Goal: Task Accomplishment & Management: Manage account settings

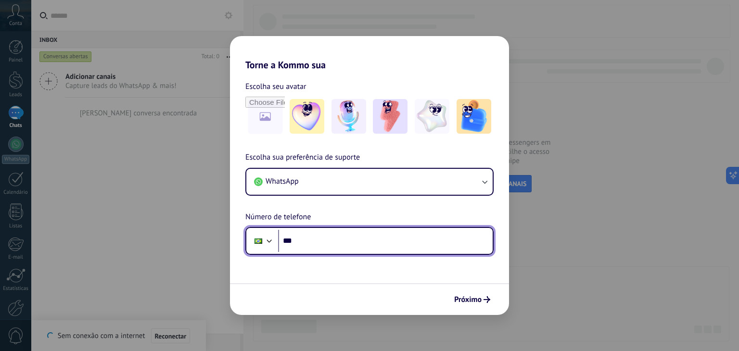
click at [397, 248] on input "***" at bounding box center [385, 241] width 215 height 22
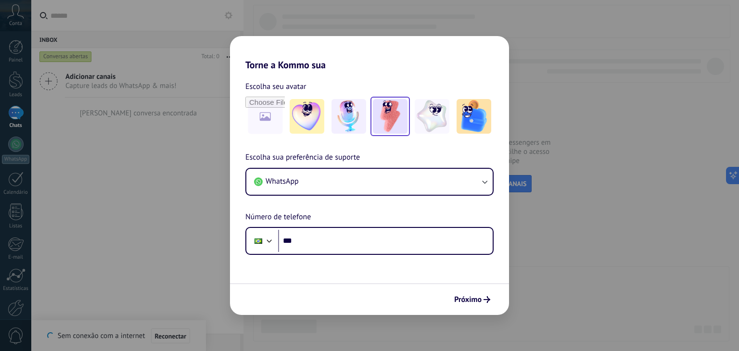
click at [388, 110] on img at bounding box center [390, 116] width 35 height 35
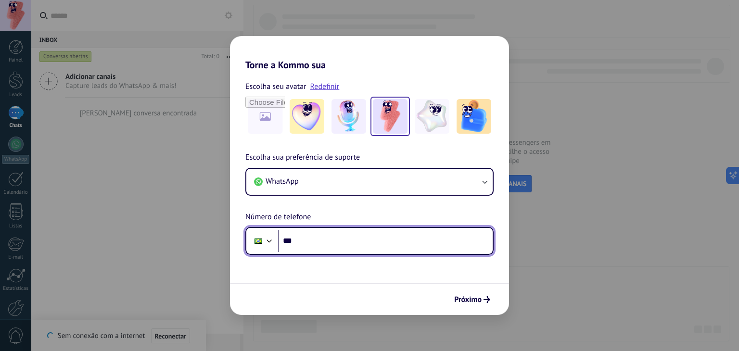
click at [302, 239] on input "***" at bounding box center [385, 241] width 215 height 22
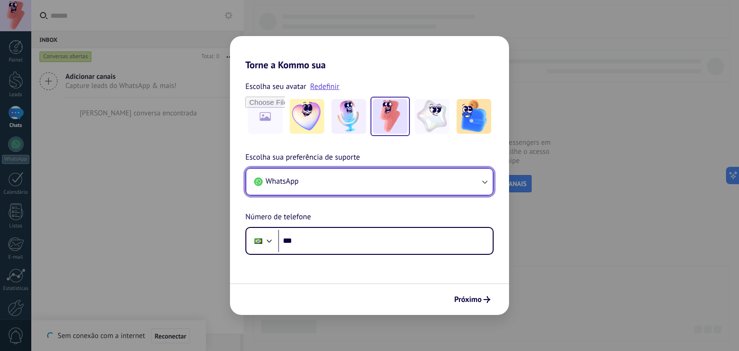
click at [316, 179] on button "WhatsApp" at bounding box center [369, 182] width 246 height 26
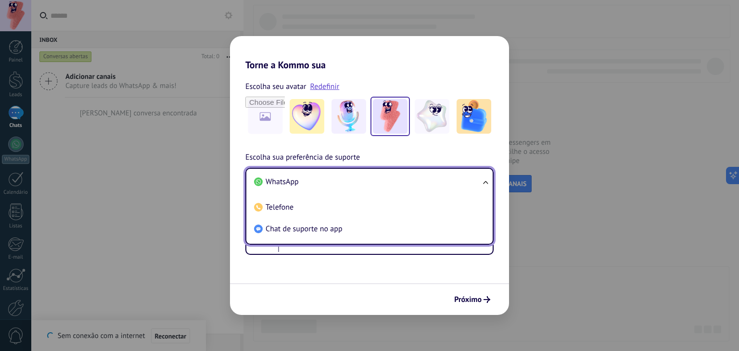
click at [316, 179] on li "WhatsApp" at bounding box center [367, 182] width 235 height 22
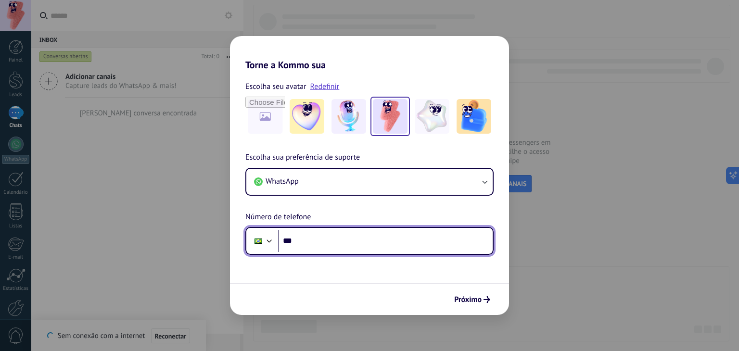
click at [331, 247] on input "***" at bounding box center [385, 241] width 215 height 22
click at [313, 238] on input "***" at bounding box center [385, 241] width 215 height 22
type input "**********"
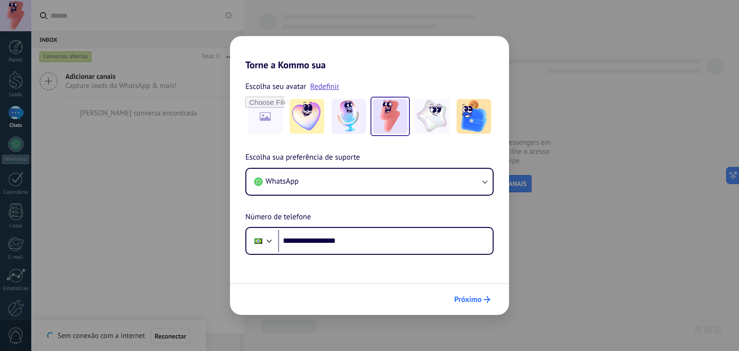
click at [464, 299] on span "Próximo" at bounding box center [467, 299] width 27 height 7
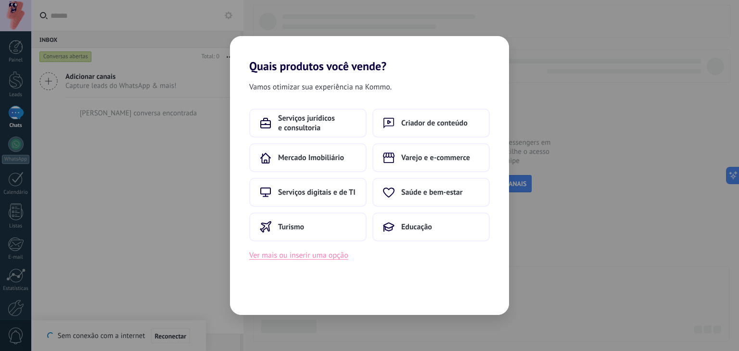
click at [325, 254] on button "Ver mais ou inserir uma opção" at bounding box center [298, 255] width 99 height 13
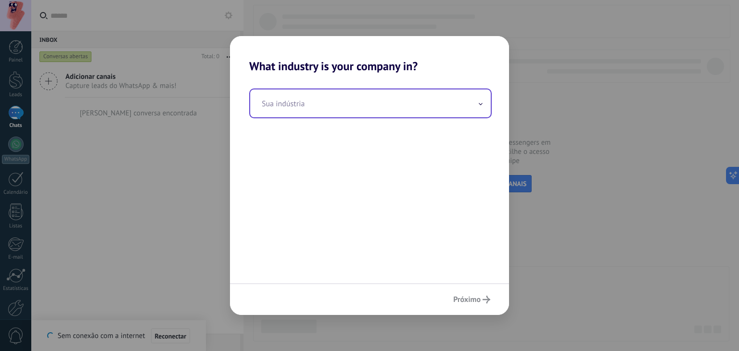
click at [328, 111] on input "text" at bounding box center [370, 103] width 241 height 28
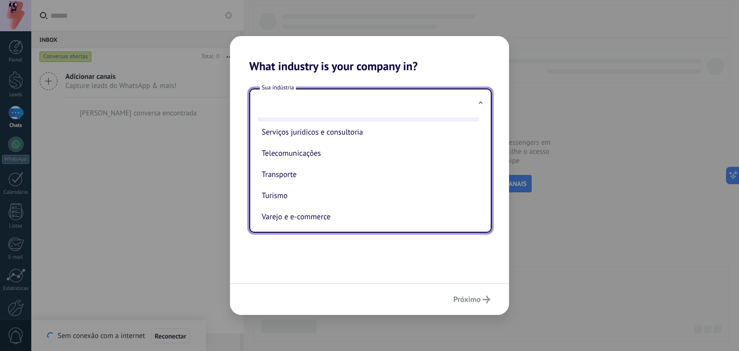
scroll to position [261, 0]
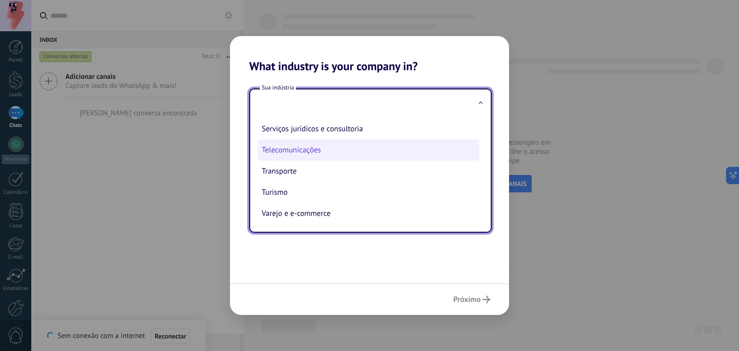
click at [336, 152] on li "Telecomunicações" at bounding box center [368, 150] width 221 height 21
type input "**********"
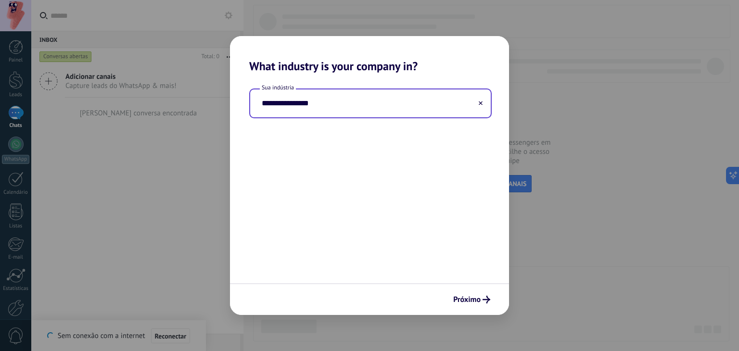
click at [341, 114] on input "**********" at bounding box center [370, 103] width 241 height 28
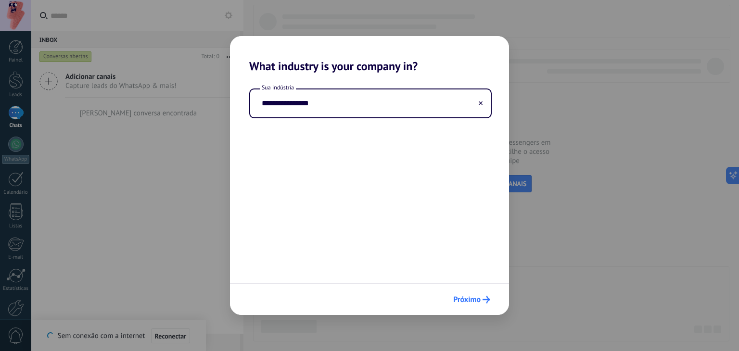
click at [478, 299] on span "Próximo" at bounding box center [466, 299] width 27 height 7
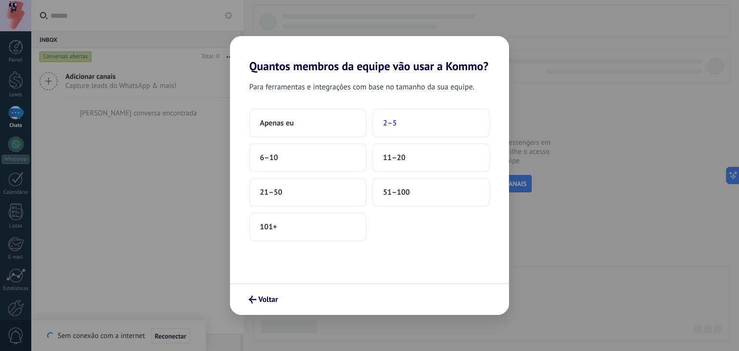
click at [408, 130] on button "2–5" at bounding box center [430, 123] width 117 height 29
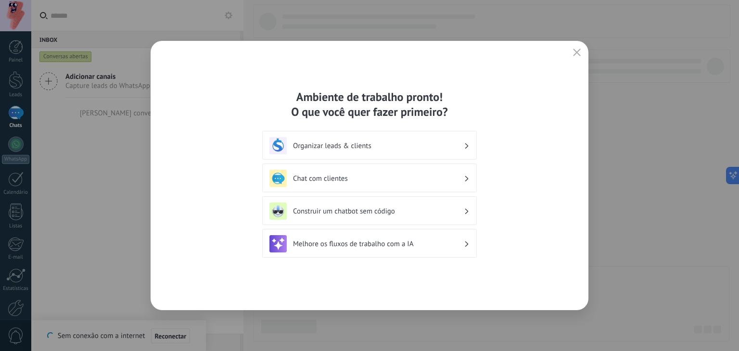
click at [367, 178] on h3 "Chat com clientes" at bounding box center [378, 178] width 171 height 9
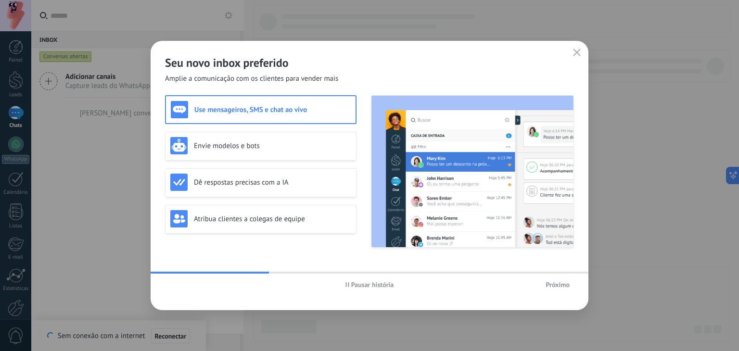
click at [564, 284] on span "Próximo" at bounding box center [558, 284] width 24 height 7
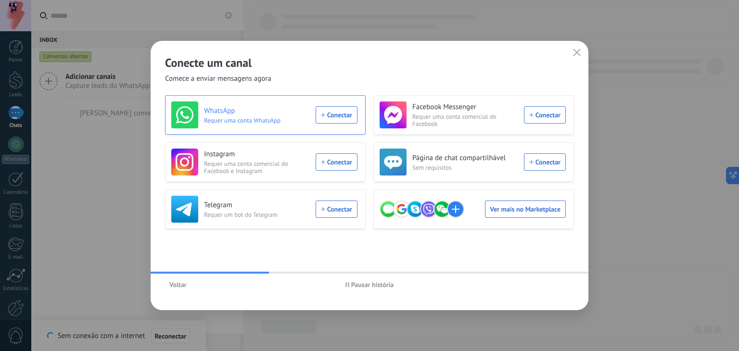
click at [345, 115] on div "WhatsApp Requer uma conta WhatsApp Conectar" at bounding box center [264, 115] width 186 height 27
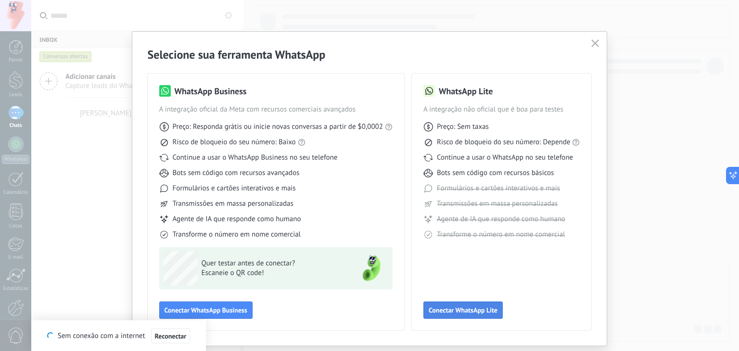
click at [458, 303] on button "Conectar WhatsApp Lite" at bounding box center [462, 310] width 79 height 17
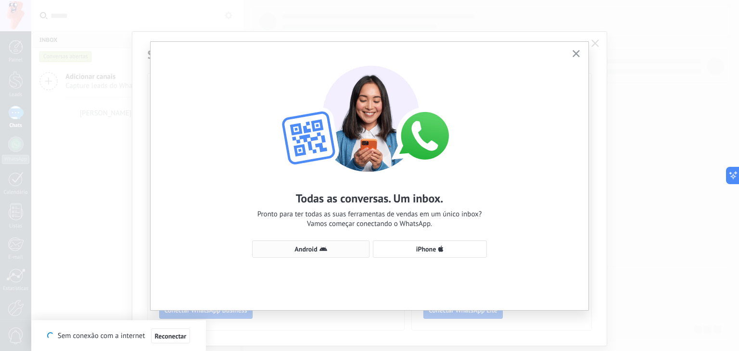
click at [304, 246] on span "Android" at bounding box center [305, 249] width 23 height 7
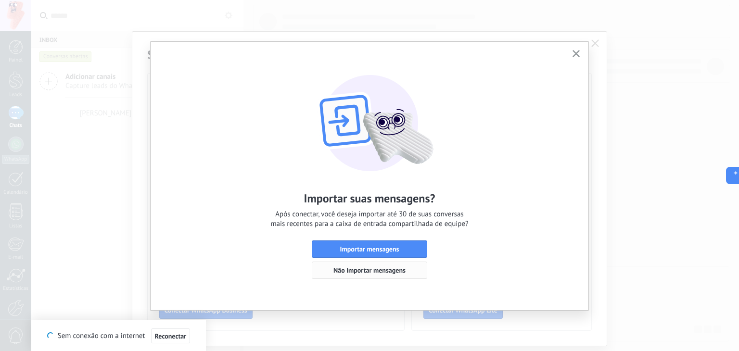
click at [380, 271] on span "Não importar mensagens" at bounding box center [369, 270] width 72 height 7
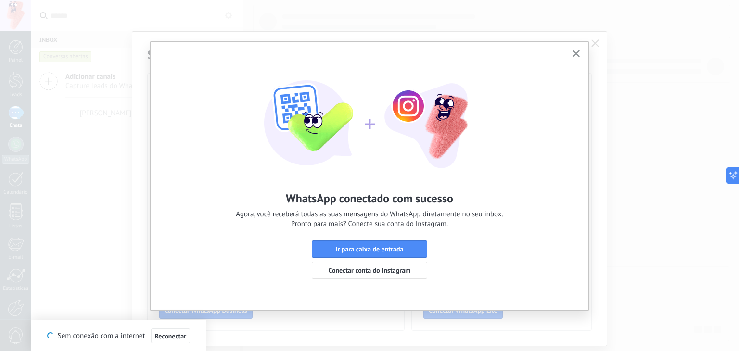
click at [373, 272] on span "Conectar conta do Instagram" at bounding box center [370, 270] width 82 height 7
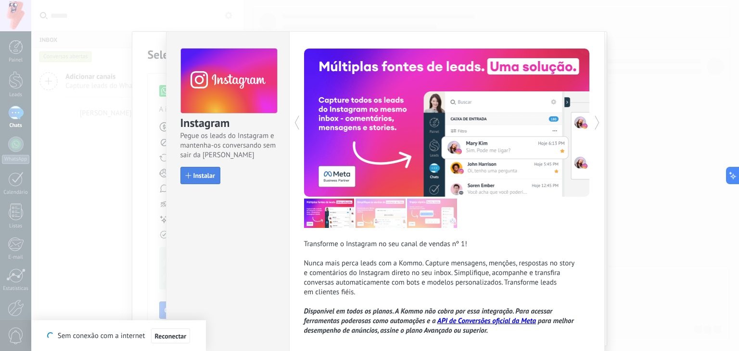
click at [215, 167] on div "Instalar" at bounding box center [228, 175] width 96 height 17
click at [199, 174] on span "Instalar" at bounding box center [204, 175] width 22 height 7
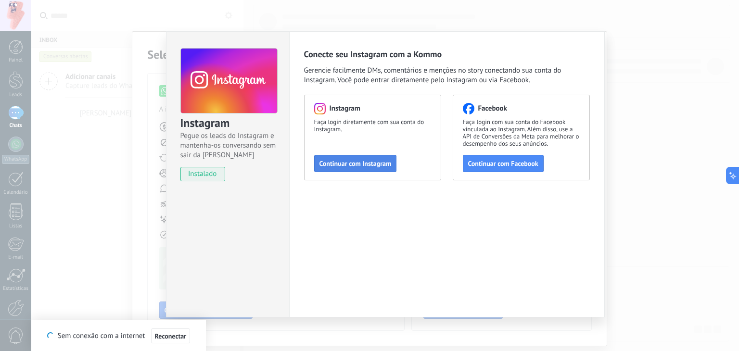
click at [338, 161] on span "Continuar com Instagram" at bounding box center [355, 163] width 72 height 7
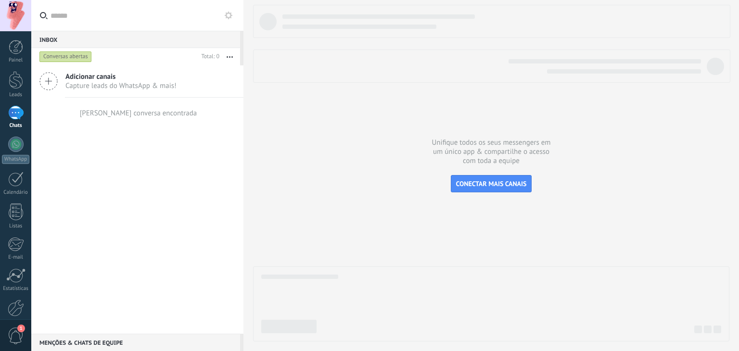
click at [89, 79] on span "Adicionar canais" at bounding box center [120, 76] width 111 height 9
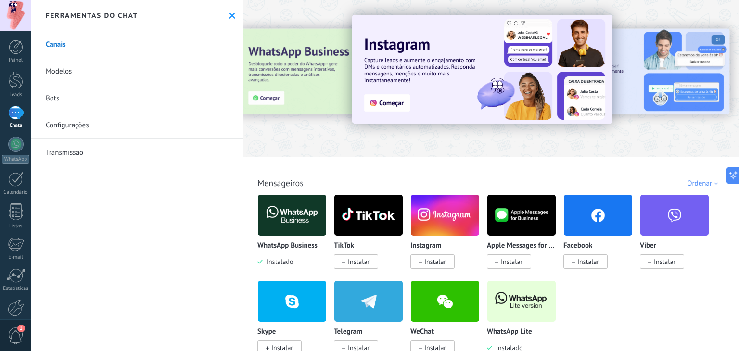
click at [424, 258] on span "Instalar" at bounding box center [435, 261] width 22 height 9
click at [423, 264] on span "Instalar" at bounding box center [432, 261] width 44 height 14
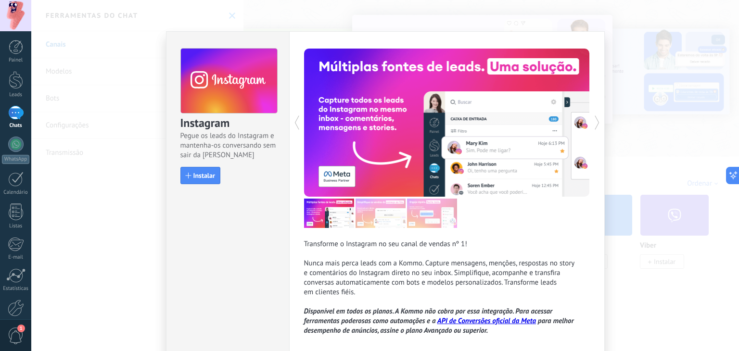
click at [221, 174] on div "Instalar" at bounding box center [228, 175] width 96 height 17
click at [208, 175] on span "Instalar" at bounding box center [204, 175] width 22 height 7
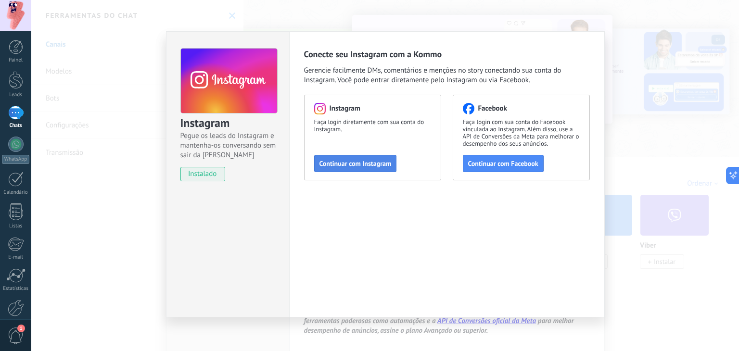
click at [341, 162] on span "Continuar com Instagram" at bounding box center [355, 163] width 72 height 7
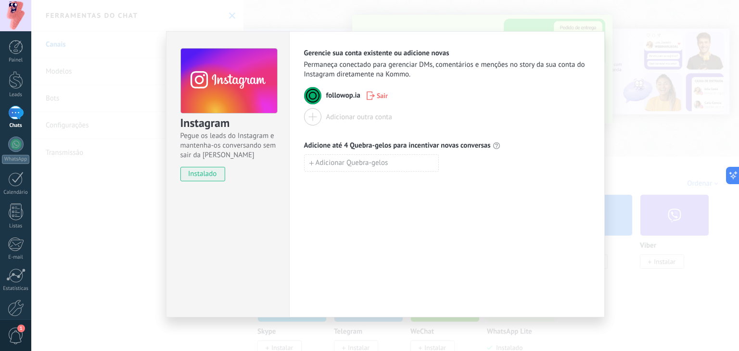
click at [656, 52] on div "Instagram Pegue os leads do Instagram e mantenha-os conversando sem sair da Kom…" at bounding box center [385, 175] width 708 height 351
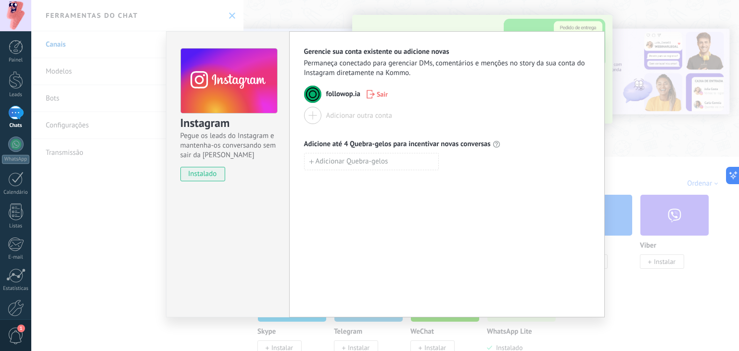
click at [656, 52] on div "Instagram Pegue os leads do Instagram e mantenha-os conversando sem sair da Kom…" at bounding box center [385, 175] width 708 height 351
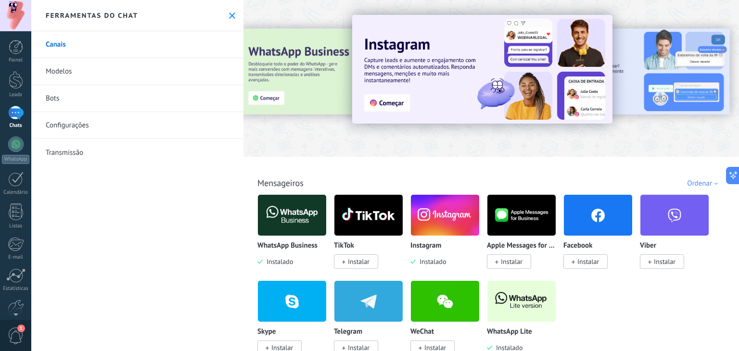
click at [15, 105] on div at bounding box center [15, 112] width 14 height 14
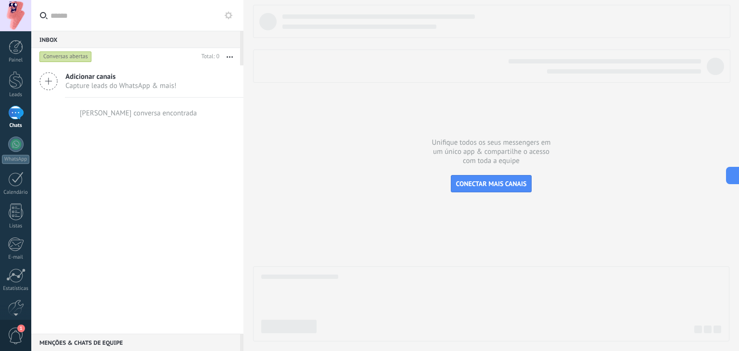
click at [161, 90] on div "Adicionar canais Capture leads do WhatsApp & mais!" at bounding box center [137, 81] width 212 height 32
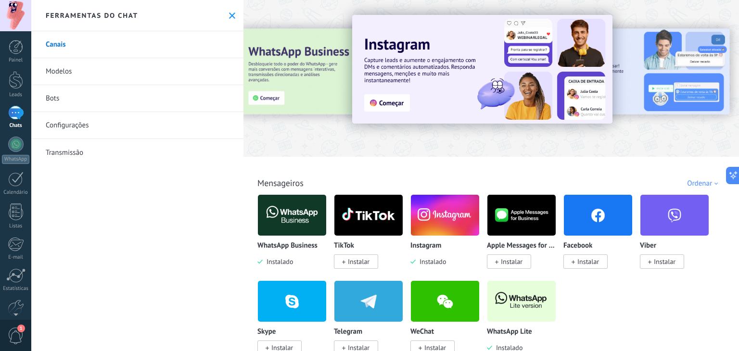
click at [19, 109] on div at bounding box center [15, 113] width 15 height 14
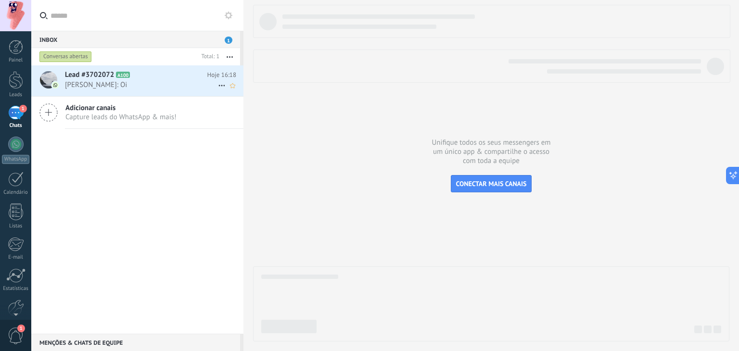
click at [92, 85] on span "Robson: Oi" at bounding box center [141, 84] width 153 height 9
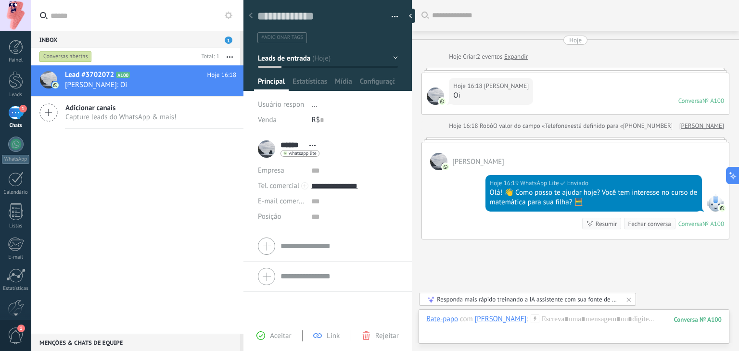
scroll to position [55, 0]
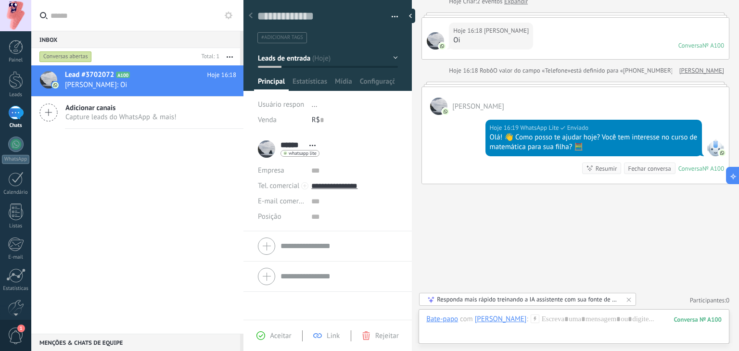
click at [322, 122] on div "R$ 0" at bounding box center [355, 120] width 86 height 15
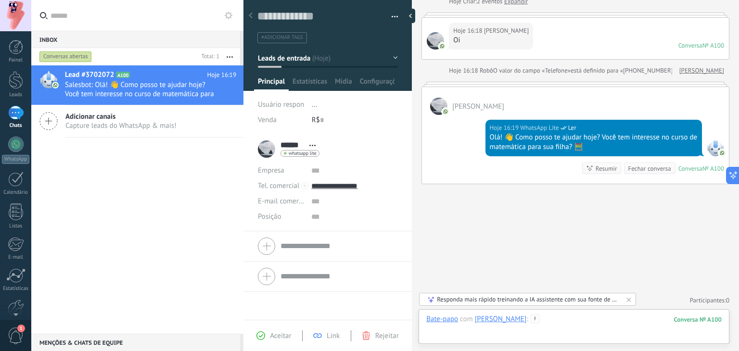
click at [490, 330] on div at bounding box center [573, 329] width 295 height 29
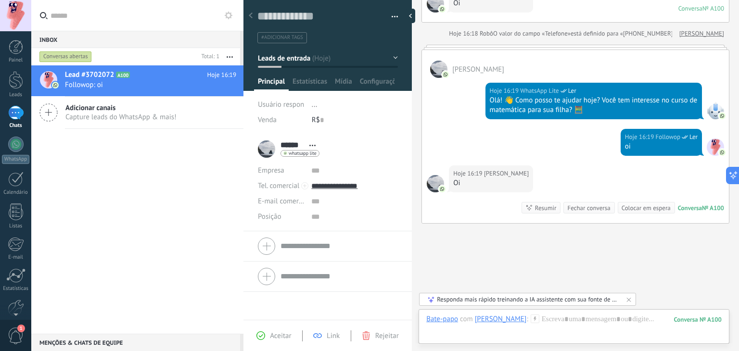
scroll to position [111, 0]
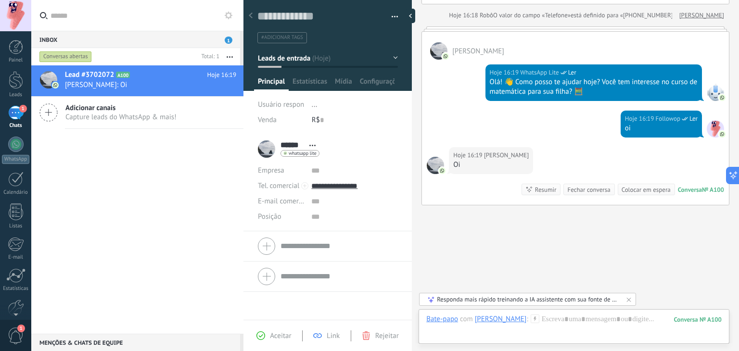
click at [461, 47] on span "Robson" at bounding box center [478, 51] width 52 height 9
click at [9, 85] on div at bounding box center [16, 80] width 14 height 18
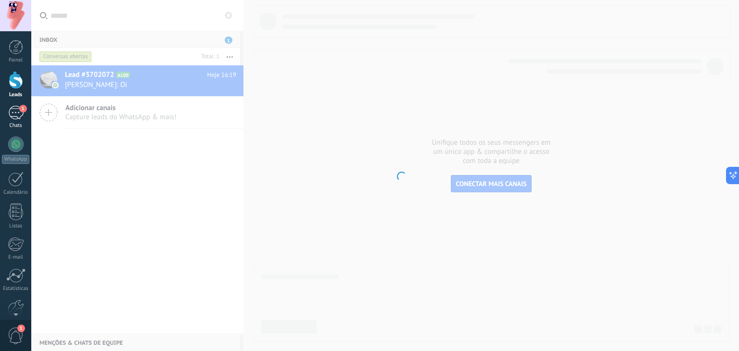
click at [14, 111] on div "1" at bounding box center [15, 113] width 15 height 14
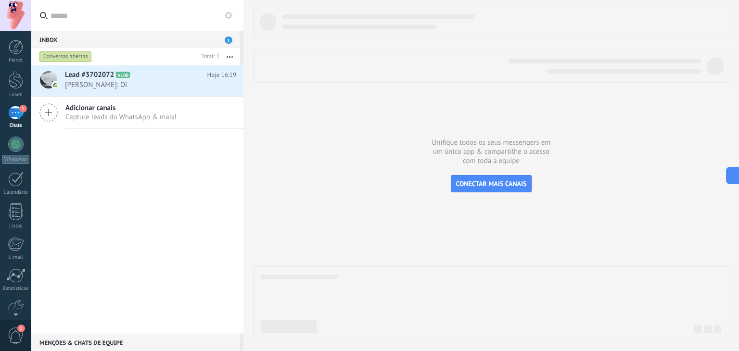
click at [59, 57] on div "Conversas abertas" at bounding box center [65, 57] width 52 height 12
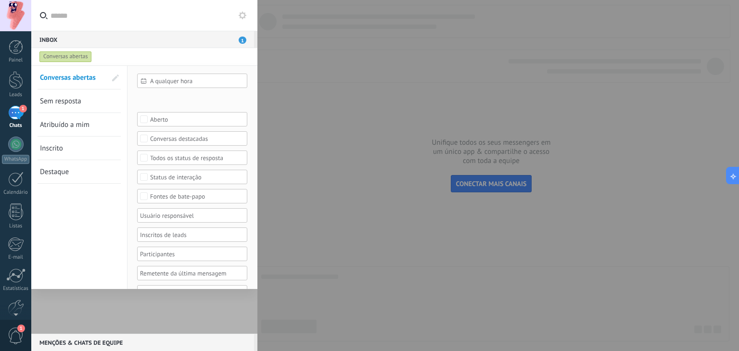
click at [16, 113] on div "1" at bounding box center [15, 113] width 15 height 14
click at [11, 106] on div "1" at bounding box center [15, 113] width 15 height 14
click at [20, 54] on div at bounding box center [16, 47] width 14 height 14
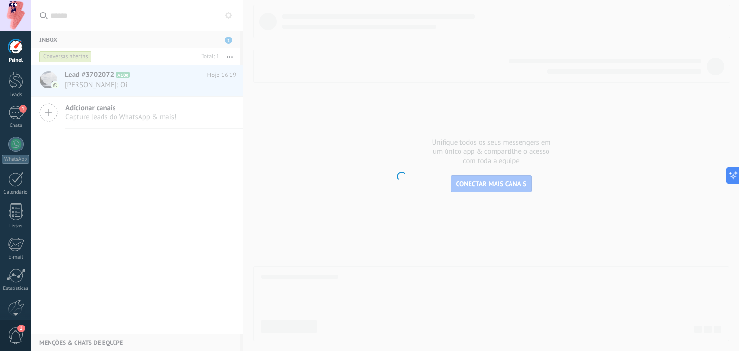
click at [16, 104] on div "Painel Leads 1 Chats WhatsApp Clientes" at bounding box center [15, 204] width 31 height 329
click at [17, 112] on div "1" at bounding box center [15, 113] width 15 height 14
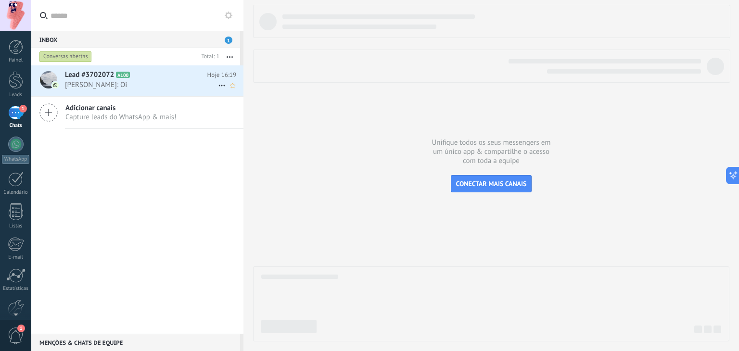
click at [129, 88] on span "Robson: Oi" at bounding box center [141, 84] width 153 height 9
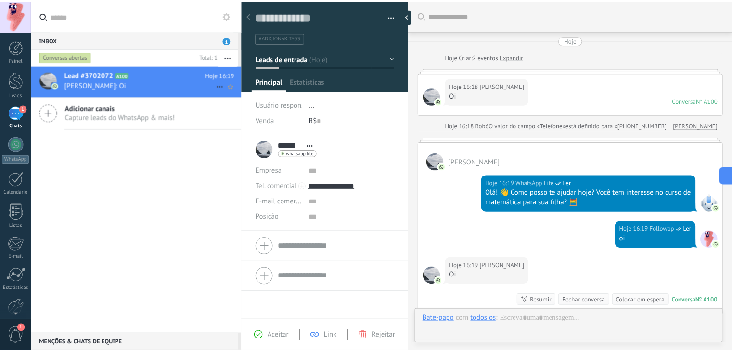
scroll to position [14, 0]
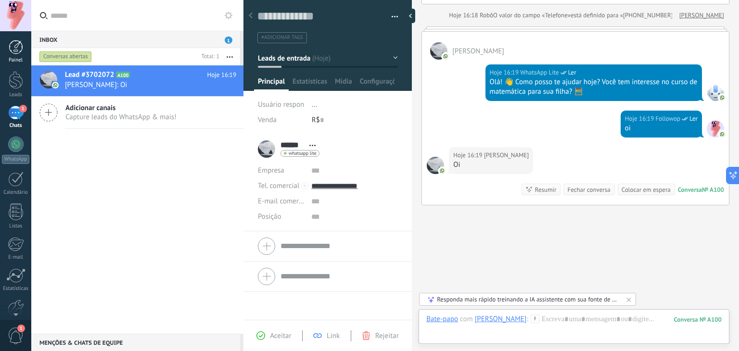
click at [15, 55] on link "Painel" at bounding box center [15, 52] width 31 height 24
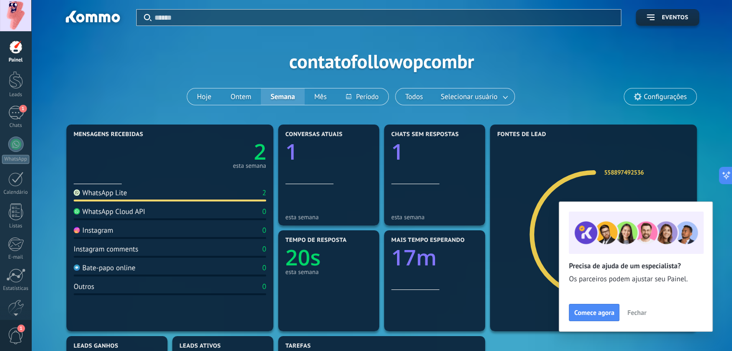
scroll to position [96, 0]
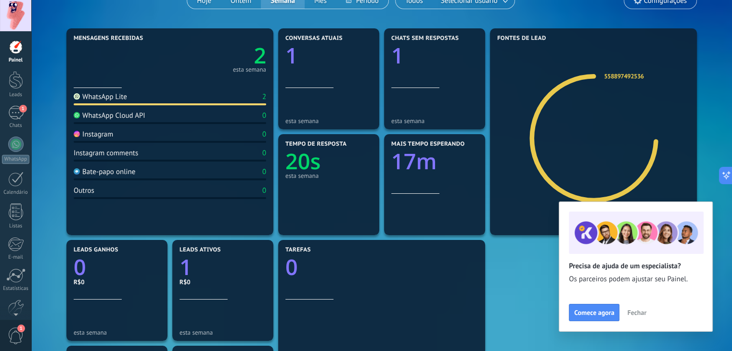
click at [643, 313] on span "Fechar" at bounding box center [636, 312] width 19 height 7
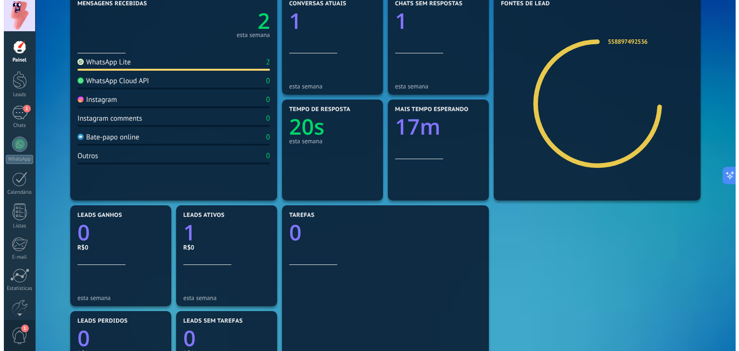
scroll to position [0, 0]
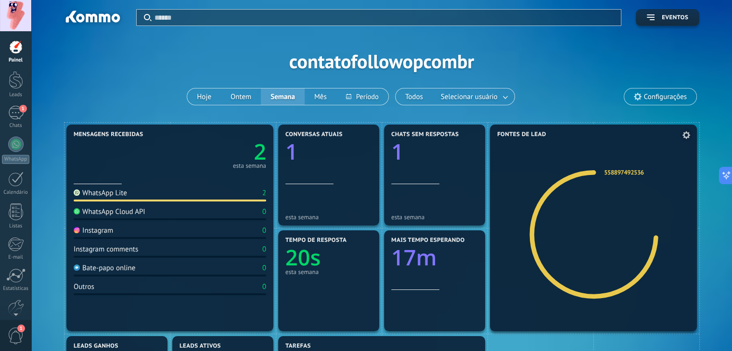
drag, startPoint x: 601, startPoint y: 192, endPoint x: 603, endPoint y: 183, distance: 9.0
click at [620, 237] on icon at bounding box center [597, 235] width 61 height 54
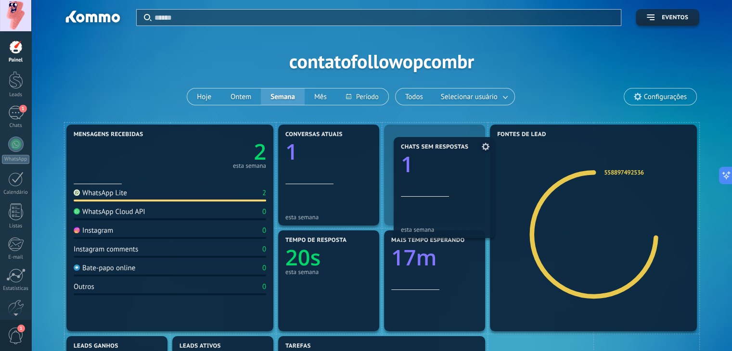
drag, startPoint x: 423, startPoint y: 133, endPoint x: 435, endPoint y: 143, distance: 15.3
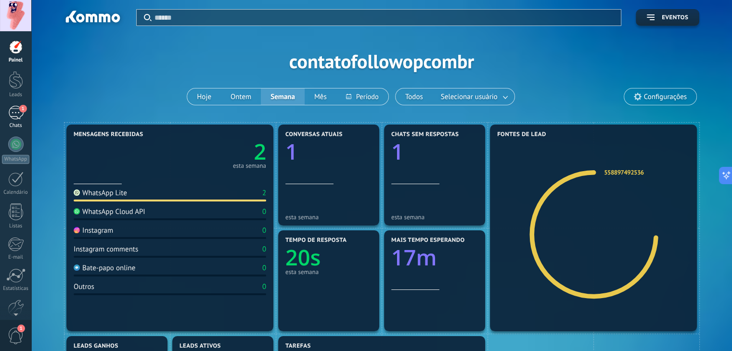
click at [28, 114] on link "1 Chats" at bounding box center [15, 117] width 31 height 23
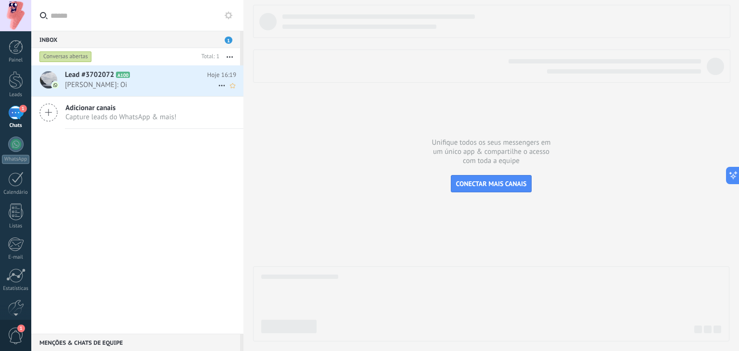
click at [144, 76] on h2 "Lead #3702072 A100" at bounding box center [136, 75] width 142 height 10
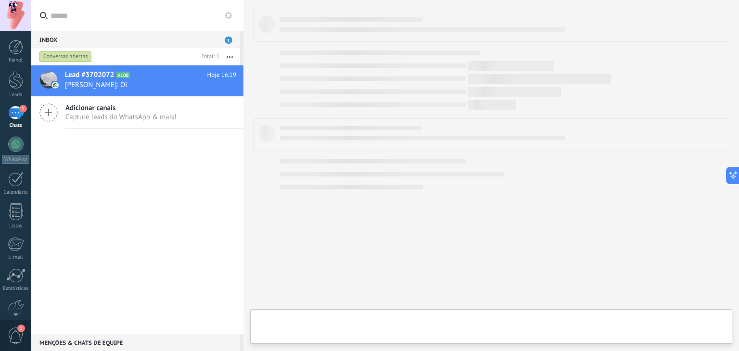
type textarea "**********"
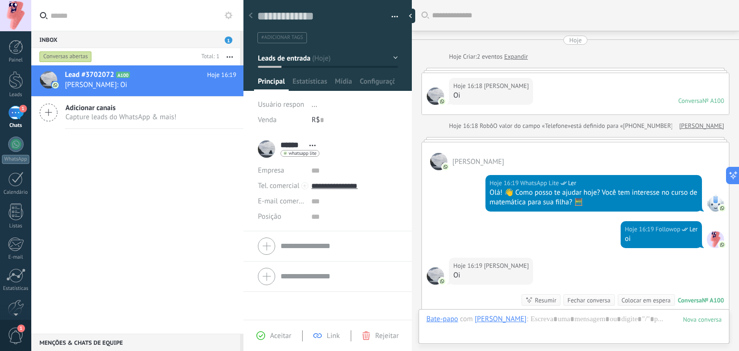
scroll to position [111, 0]
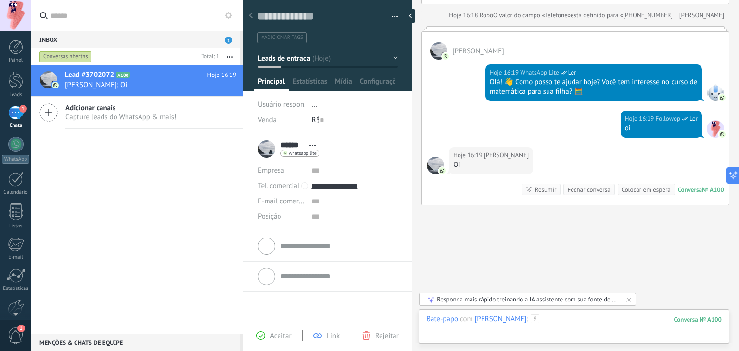
click at [461, 327] on div at bounding box center [573, 329] width 295 height 29
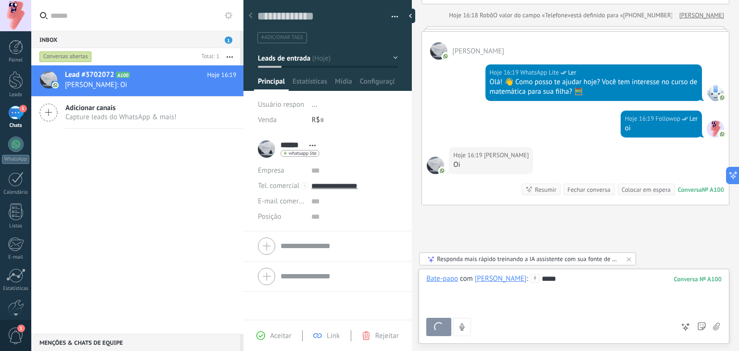
scroll to position [165, 0]
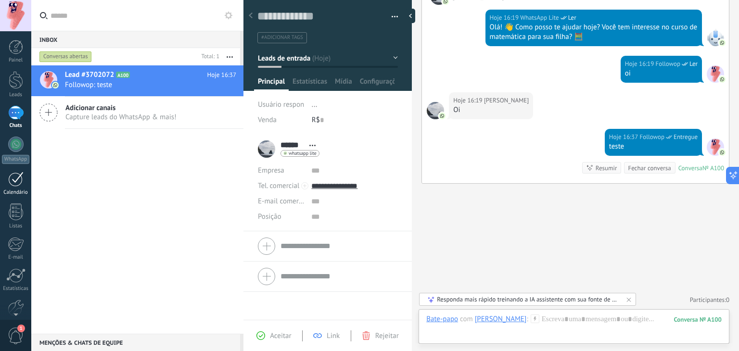
click at [15, 176] on div at bounding box center [15, 179] width 15 height 15
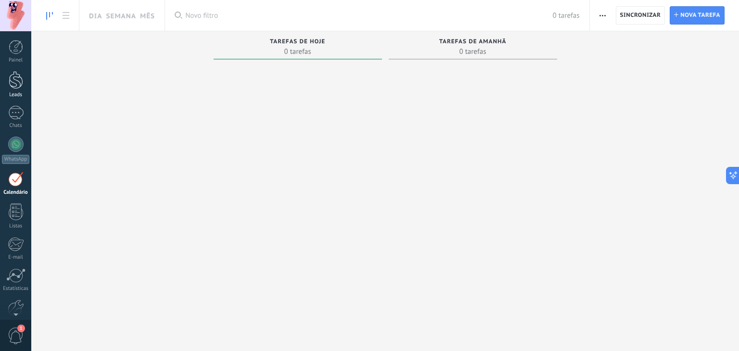
click at [15, 76] on div at bounding box center [16, 80] width 14 height 18
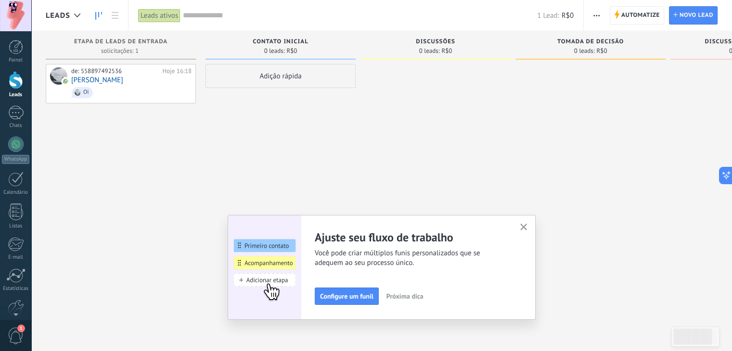
click at [520, 226] on div "Ajuste seu fluxo de trabalho Você pode criar múltiplos funis personalizados que…" at bounding box center [382, 267] width 308 height 105
click at [527, 230] on span "button" at bounding box center [523, 228] width 7 height 8
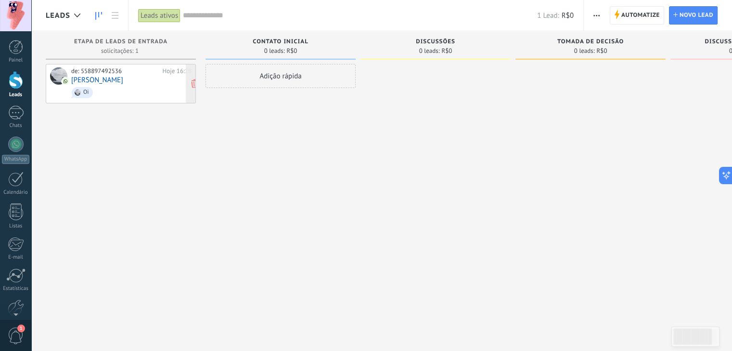
click at [105, 76] on div "de: 558897492536 Hoje 16:18 Robson Oi" at bounding box center [131, 83] width 120 height 33
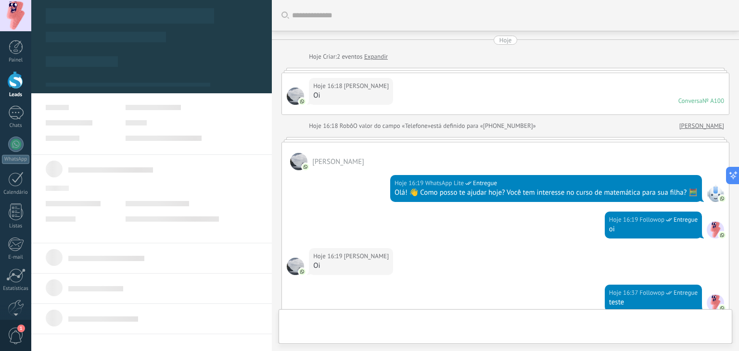
scroll to position [165, 0]
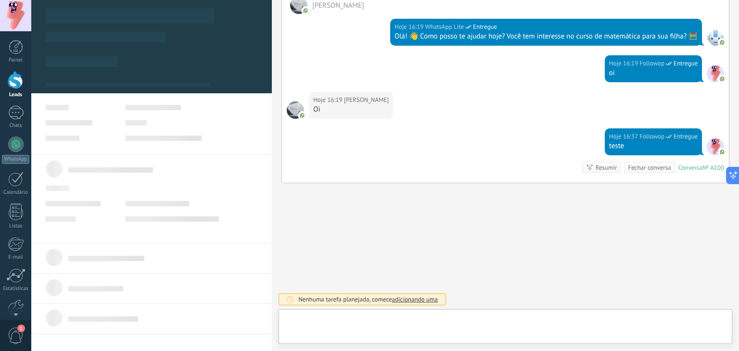
type textarea "**********"
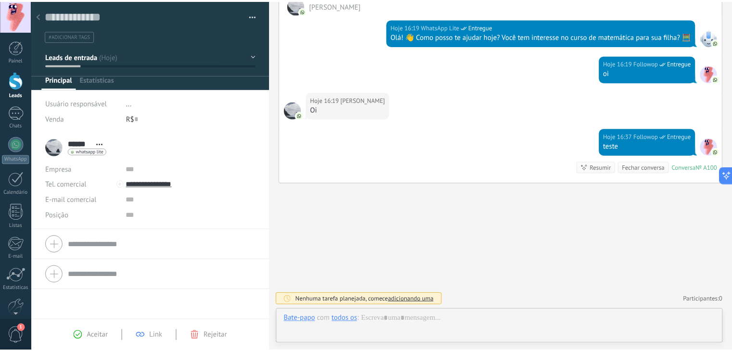
scroll to position [14, 0]
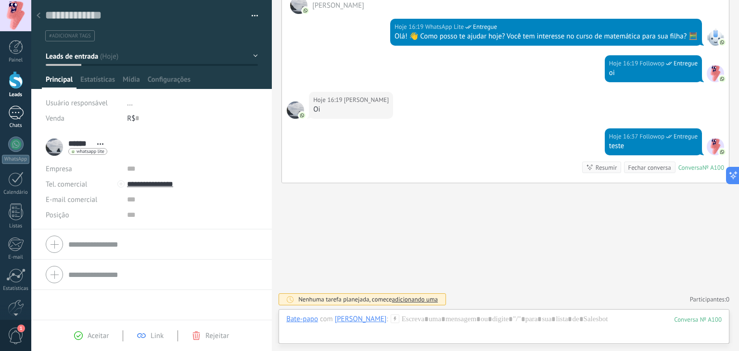
click at [12, 106] on div "1" at bounding box center [15, 113] width 15 height 14
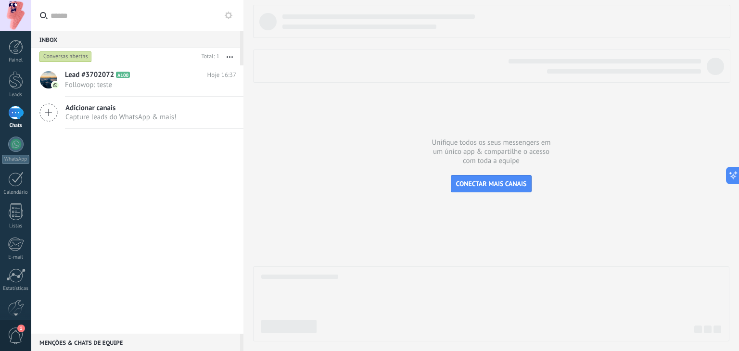
click at [65, 56] on div "Conversas abertas" at bounding box center [65, 57] width 52 height 12
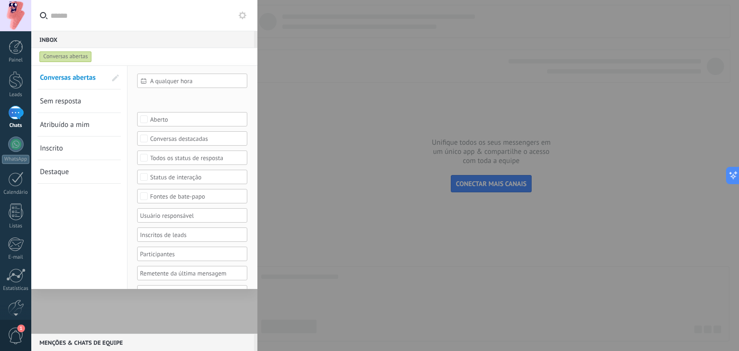
click at [75, 54] on div "Conversas abertas" at bounding box center [65, 57] width 52 height 12
click at [140, 39] on div "Inbox 0" at bounding box center [142, 39] width 223 height 17
click at [17, 85] on div at bounding box center [16, 80] width 14 height 18
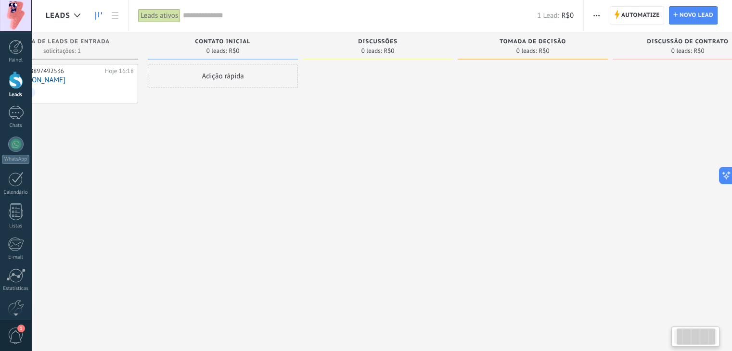
scroll to position [0, 103]
